Goal: Complete application form

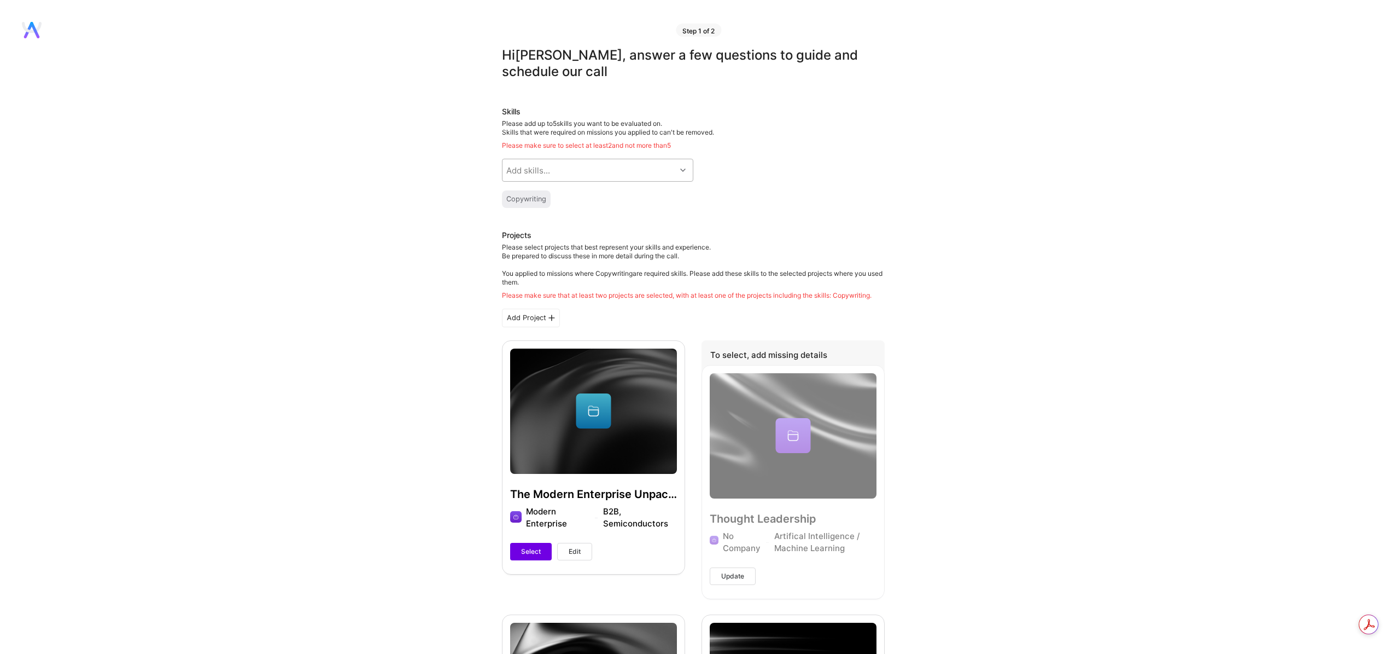
click at [642, 168] on div "Add skills..." at bounding box center [589, 170] width 173 height 22
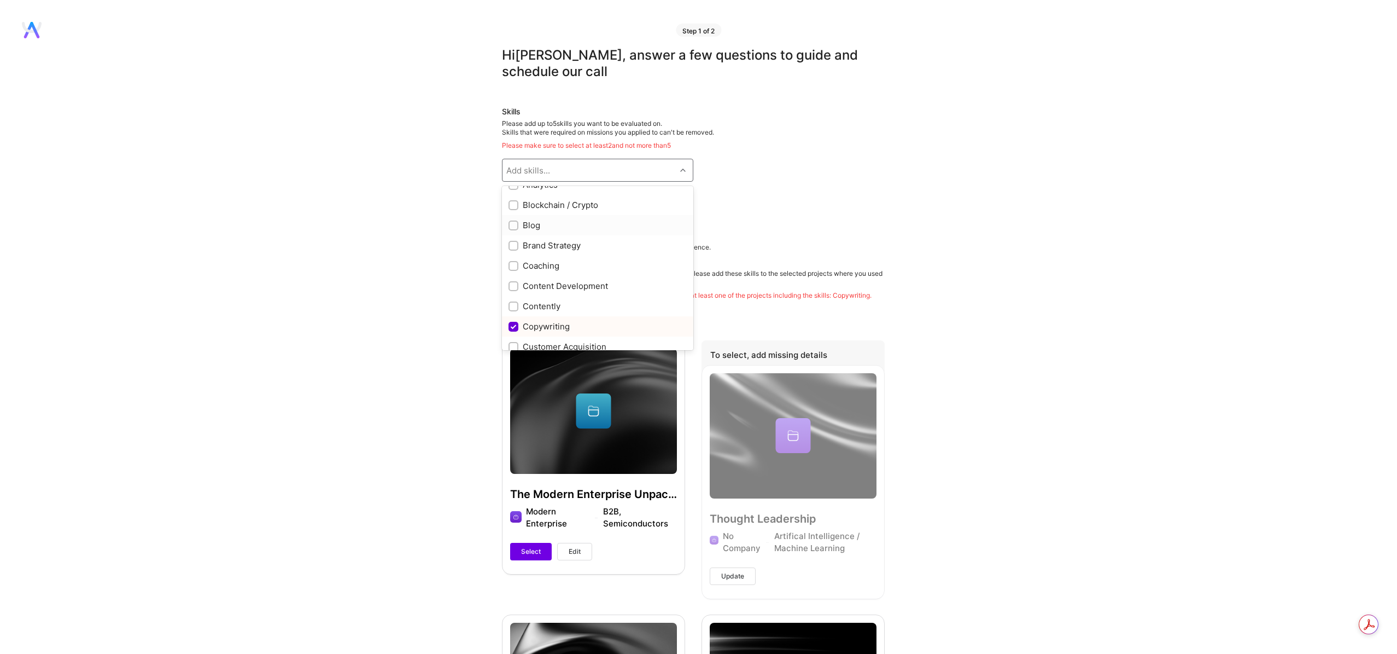
scroll to position [177, 0]
click at [511, 243] on input "checkbox" at bounding box center [515, 245] width 8 height 8
checkbox input "true"
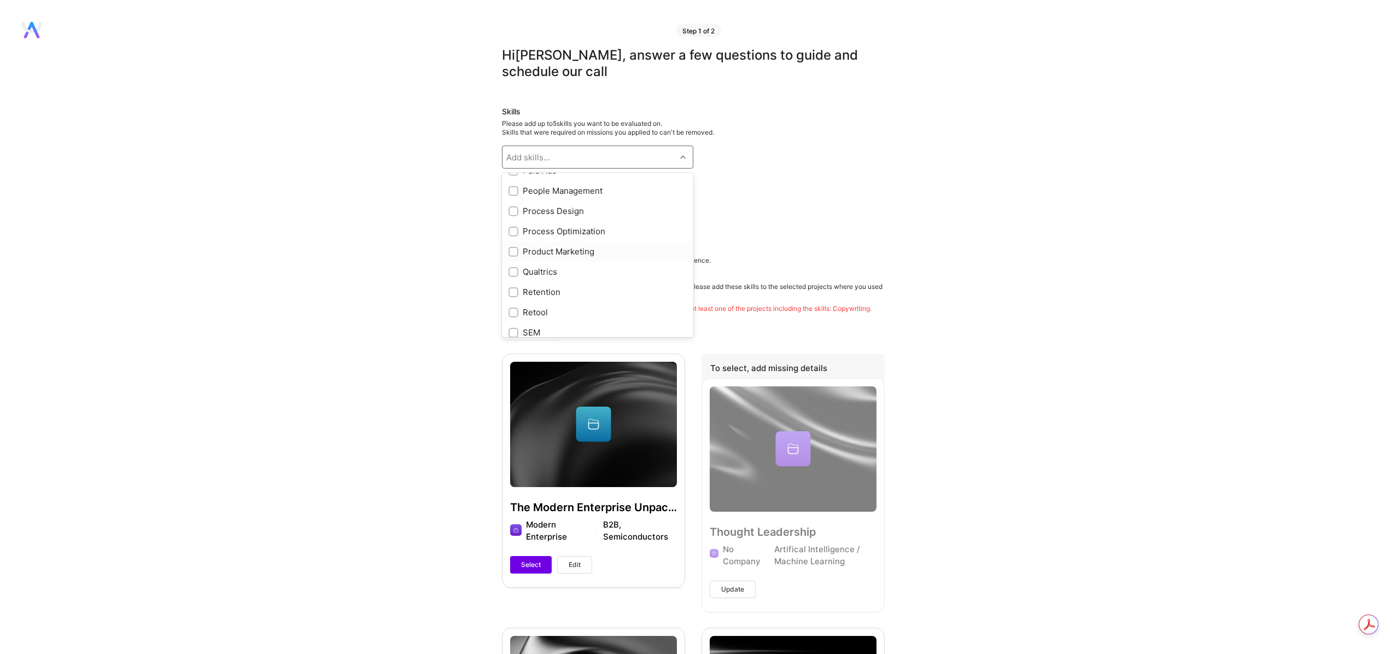
scroll to position [744, 0]
click at [514, 251] on input "checkbox" at bounding box center [515, 252] width 8 height 8
checkbox input "true"
click at [511, 230] on input "checkbox" at bounding box center [515, 234] width 8 height 8
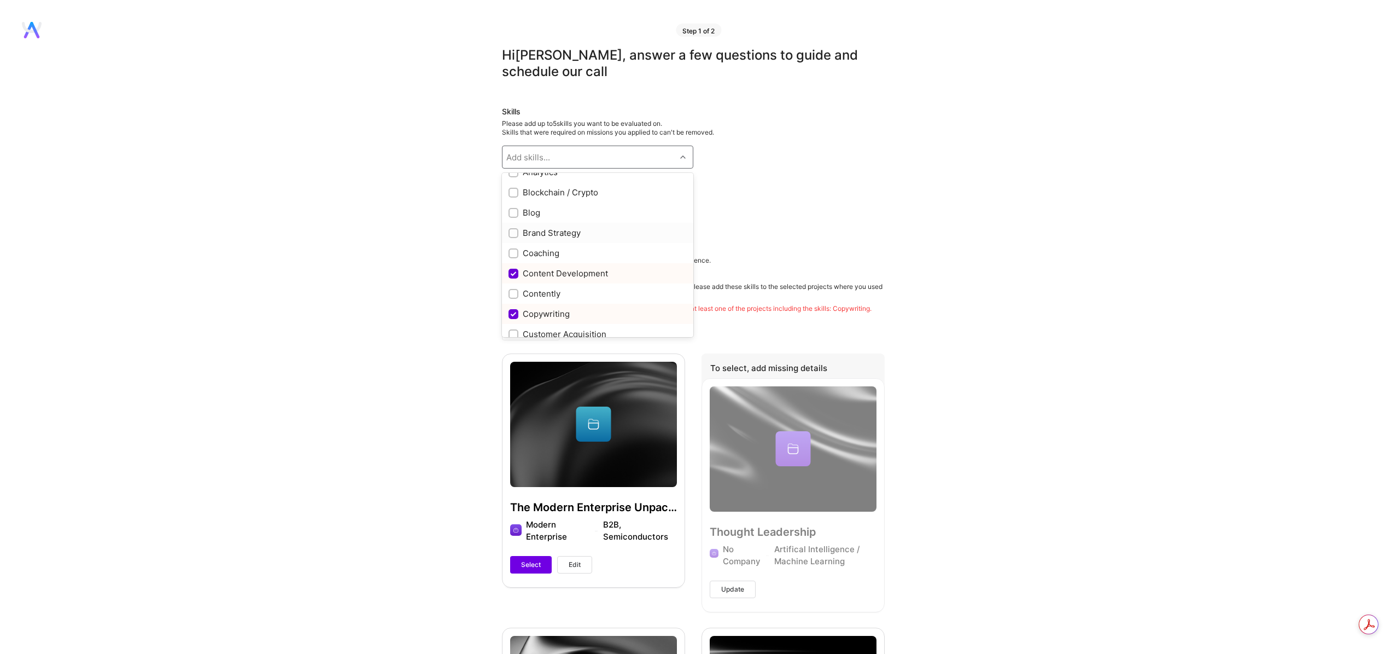
checkbox input "true"
click at [511, 260] on input "checkbox" at bounding box center [515, 259] width 8 height 8
checkbox input "true"
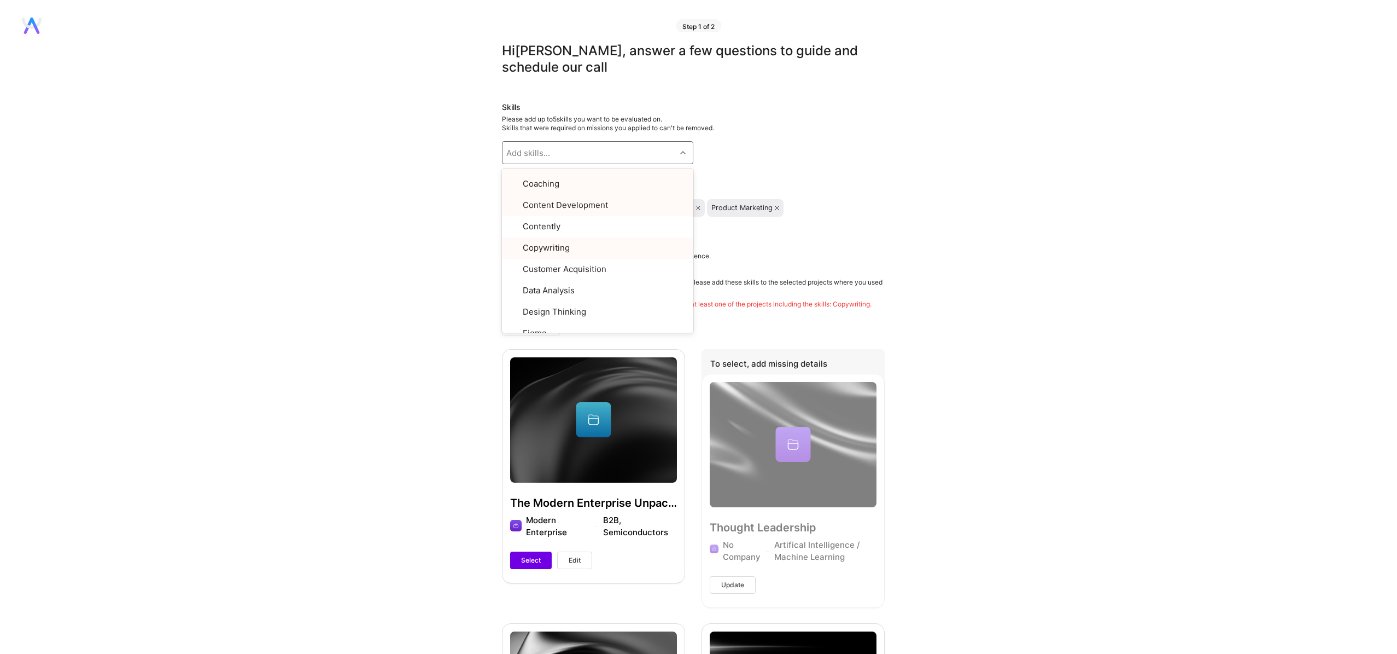
click at [764, 250] on h3 "Projects" at bounding box center [693, 244] width 383 height 13
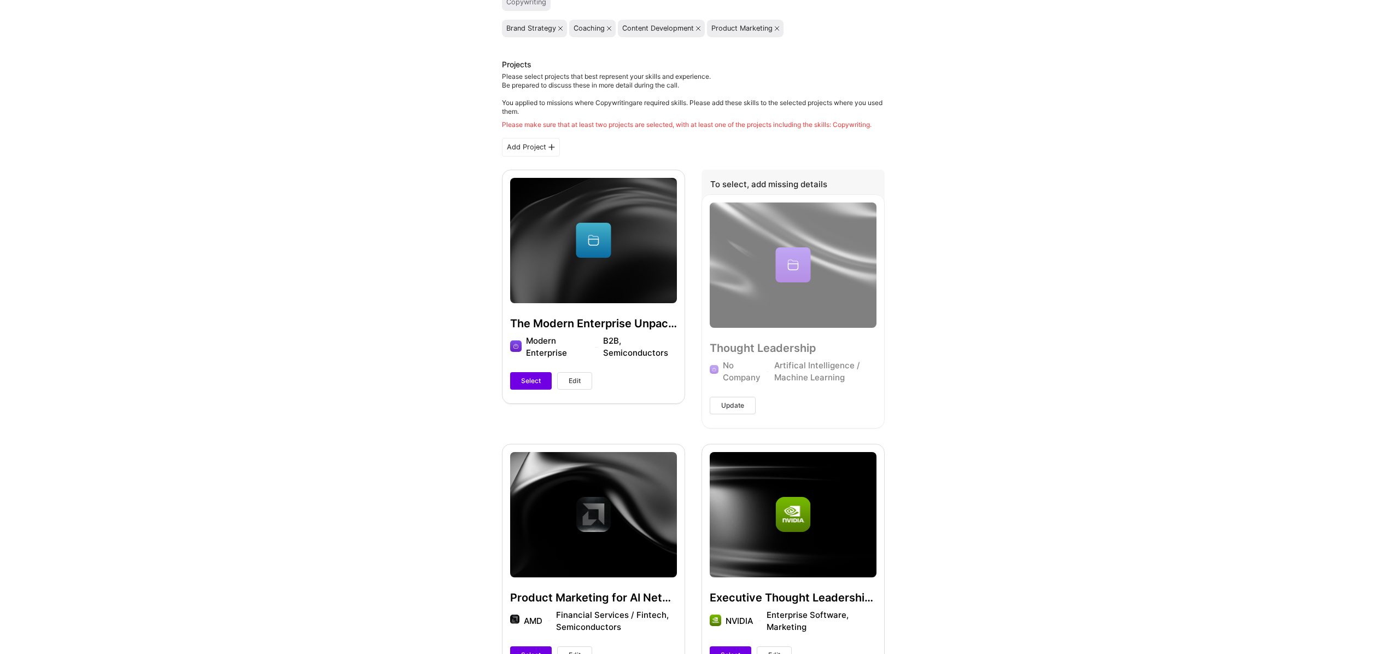
scroll to position [185, 0]
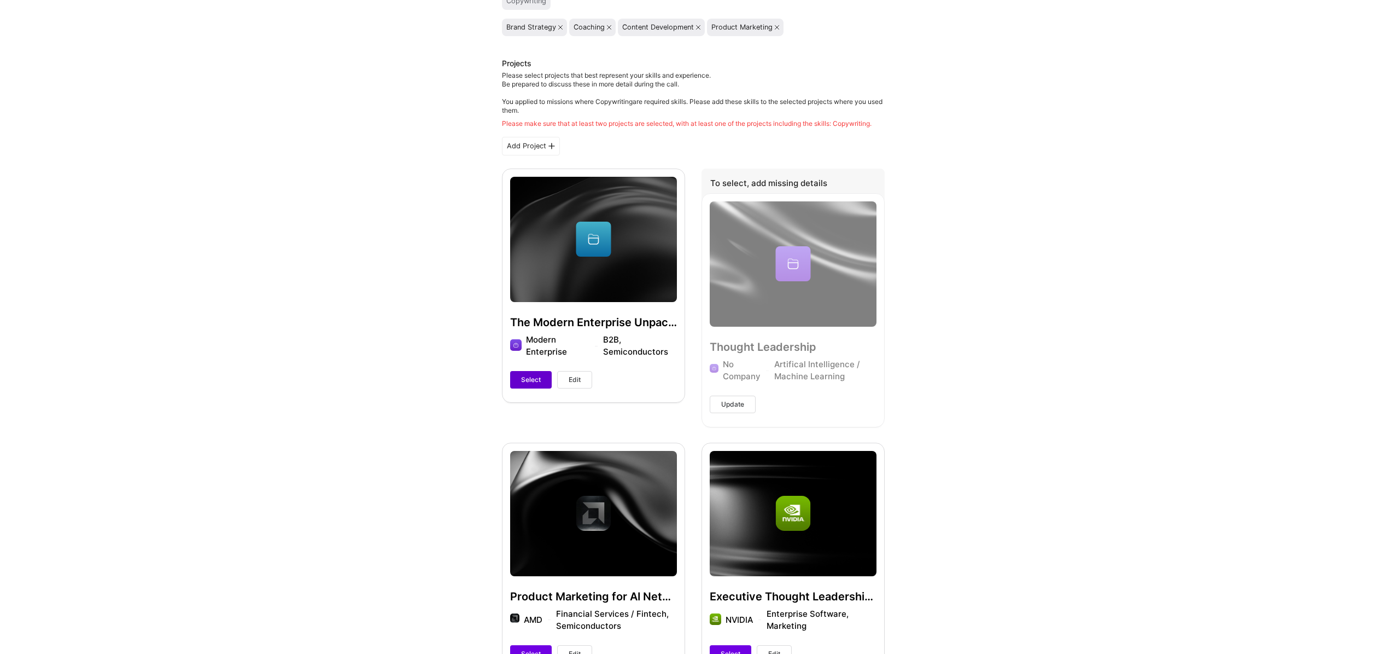
click at [523, 378] on span "Select" at bounding box center [531, 380] width 20 height 10
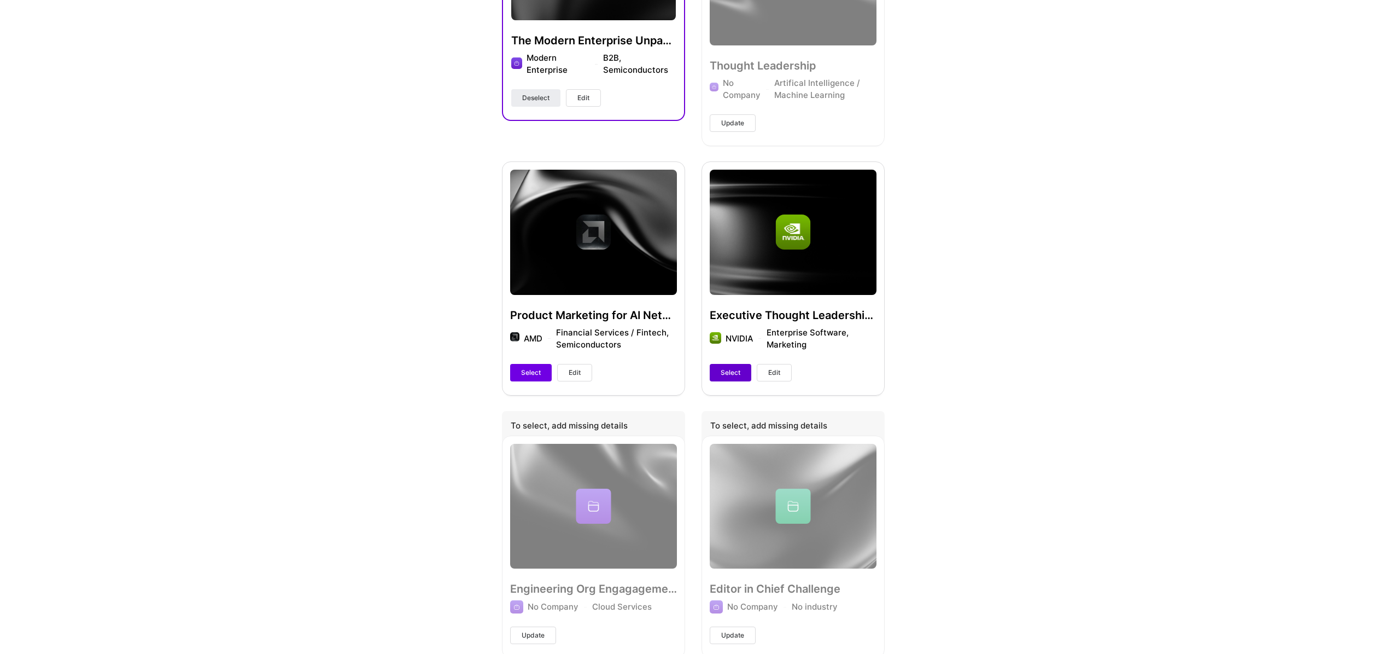
click at [730, 376] on span "Select" at bounding box center [731, 373] width 20 height 10
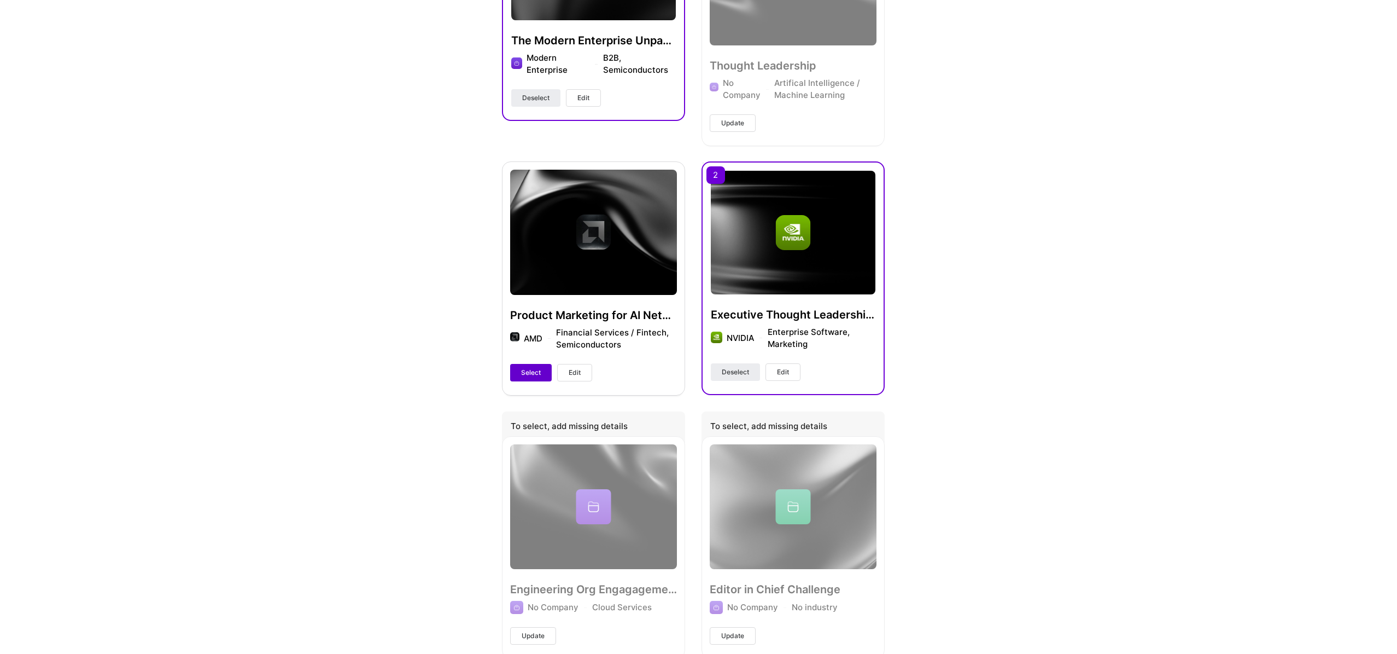
click at [530, 374] on span "Select" at bounding box center [531, 373] width 20 height 10
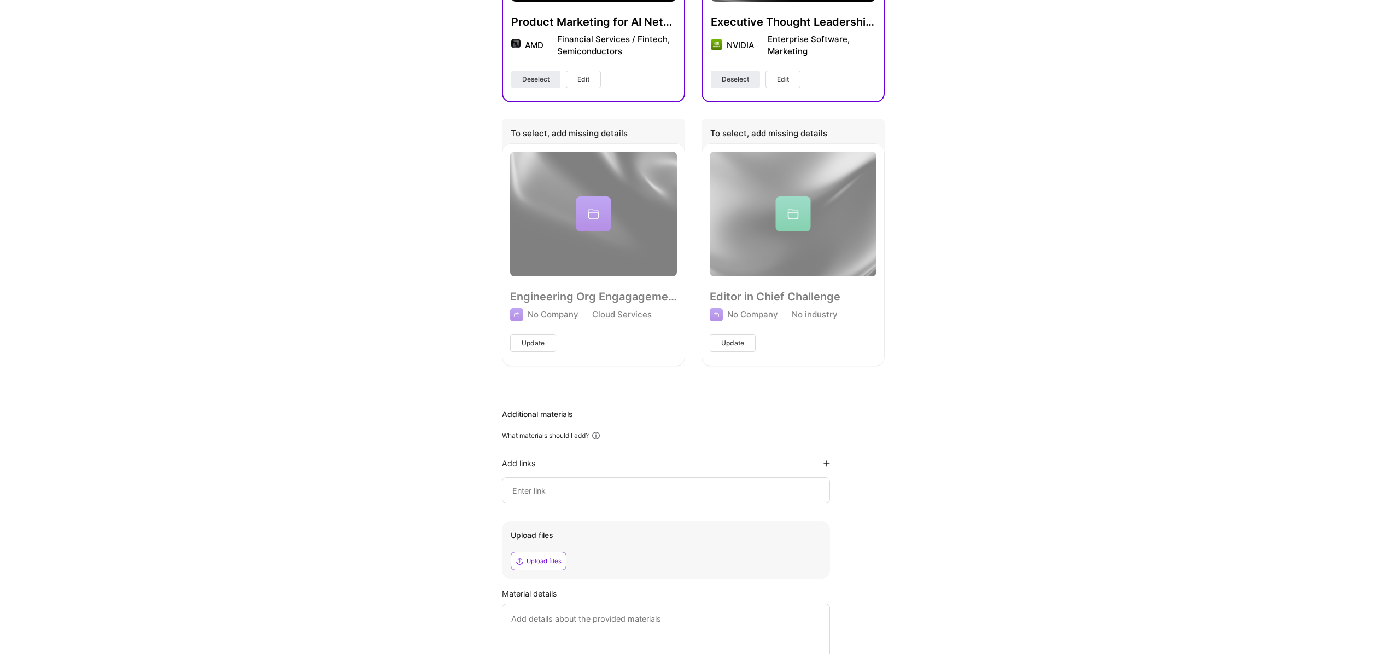
scroll to position [865, 0]
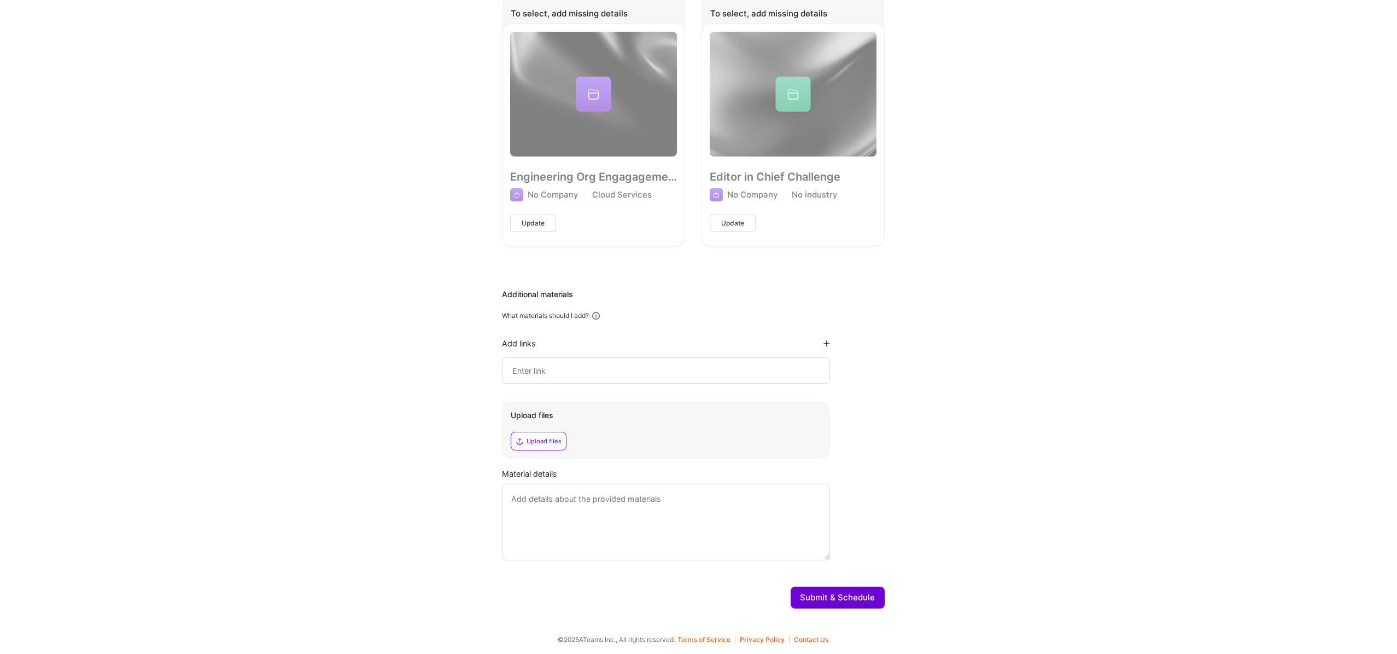
click at [666, 361] on div at bounding box center [666, 370] width 328 height 26
click at [660, 372] on input at bounding box center [666, 370] width 310 height 13
paste input "[URL][DOMAIN_NAME]"
type input "[URL][DOMAIN_NAME]"
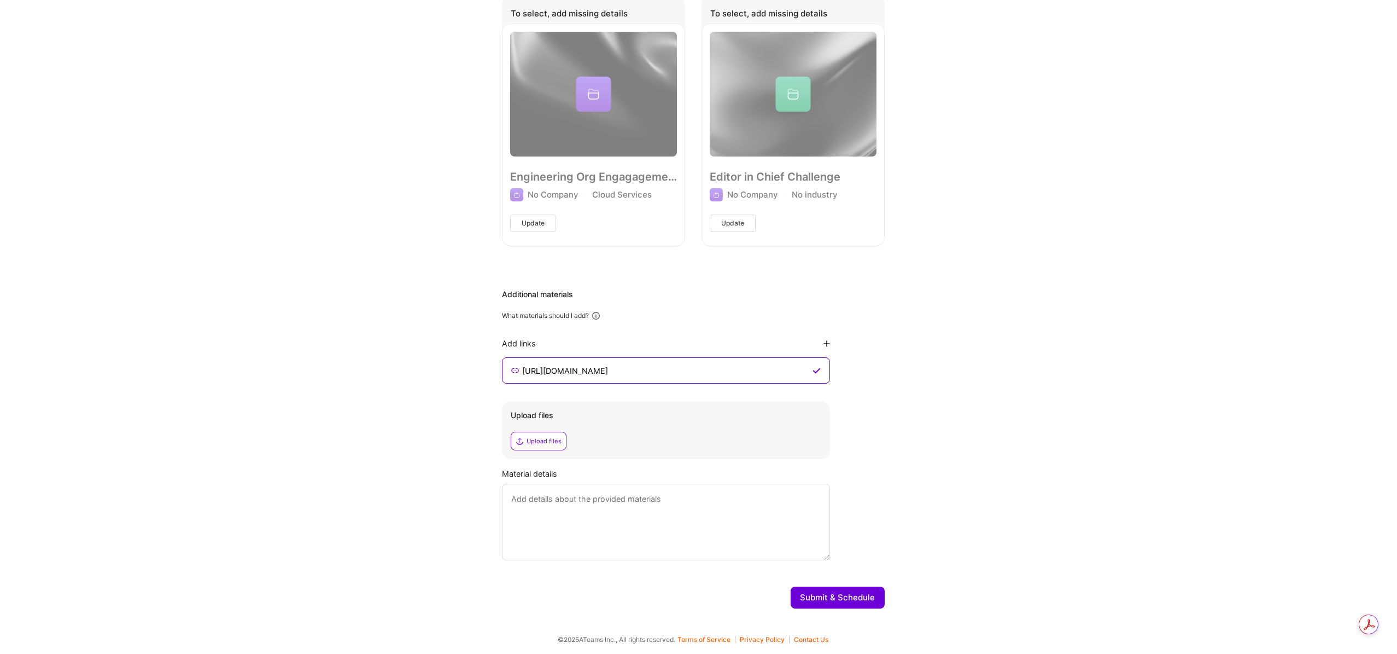
click at [611, 534] on textarea at bounding box center [666, 521] width 328 height 77
type textarea "I provided a link to my latest content, but I can walk you through additional w…"
click at [810, 601] on button "Submit & Schedule" at bounding box center [838, 597] width 94 height 22
